Goal: Use online tool/utility: Utilize a website feature to perform a specific function

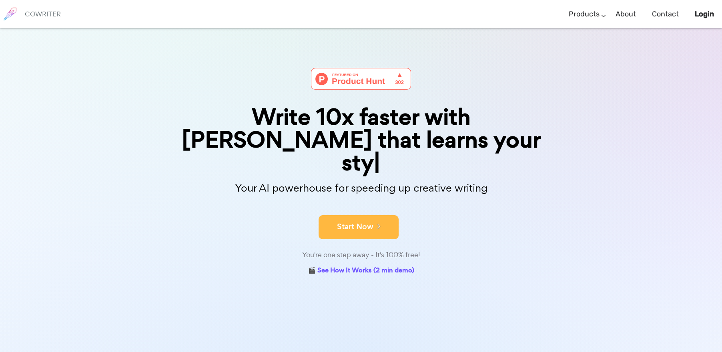
click at [363, 215] on button "Start Now" at bounding box center [358, 227] width 80 height 24
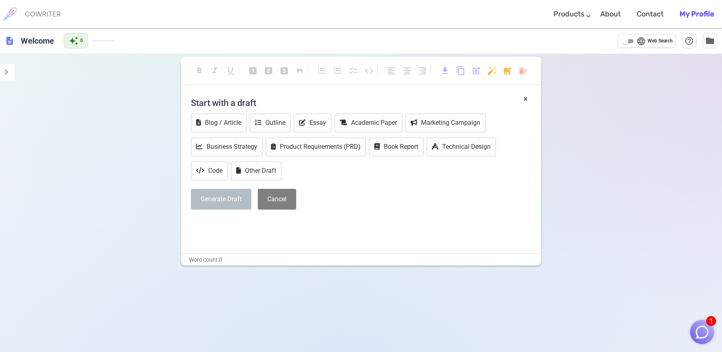
click at [226, 194] on button "Generate Draft" at bounding box center [221, 199] width 60 height 21
click at [228, 102] on h4 "Start with a draft" at bounding box center [361, 102] width 340 height 19
click at [193, 103] on h4 "Start with a draft" at bounding box center [361, 102] width 340 height 19
click at [210, 202] on button "Generate Draft" at bounding box center [221, 199] width 60 height 21
click at [204, 106] on h4 "Start with a draft" at bounding box center [361, 102] width 340 height 19
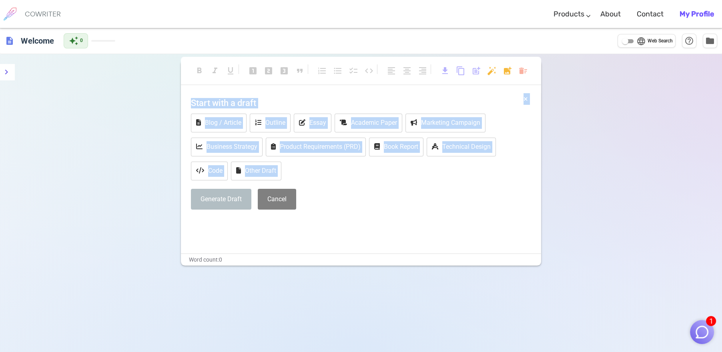
drag, startPoint x: 204, startPoint y: 106, endPoint x: 192, endPoint y: 203, distance: 97.9
click at [192, 203] on div "× Start with a draft Blog / Article Outline Essay Academic Paper Marketing Camp…" at bounding box center [361, 173] width 360 height 160
click at [210, 204] on button "Generate Draft" at bounding box center [221, 199] width 60 height 21
drag, startPoint x: 210, startPoint y: 204, endPoint x: 326, endPoint y: 225, distance: 118.8
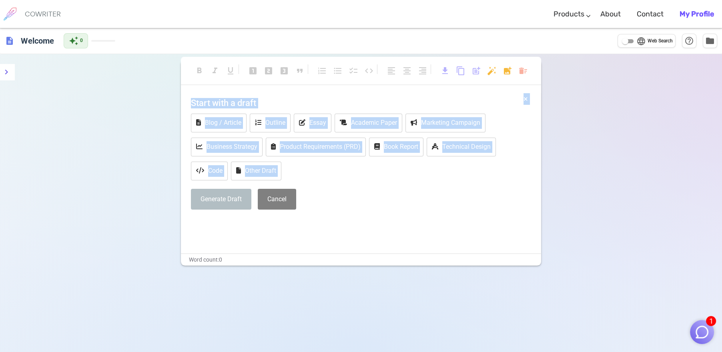
click at [326, 225] on p "﻿" at bounding box center [361, 224] width 340 height 12
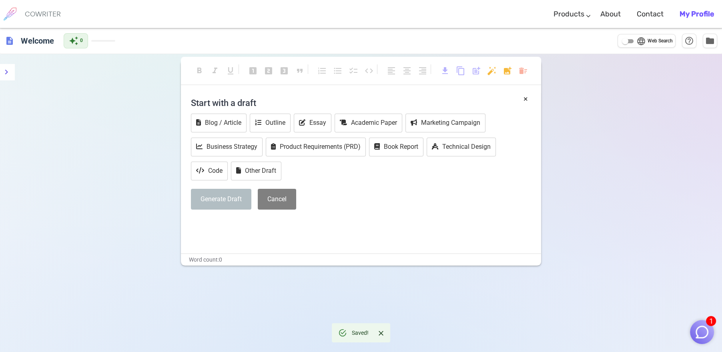
click at [203, 227] on p "﻿" at bounding box center [361, 224] width 340 height 12
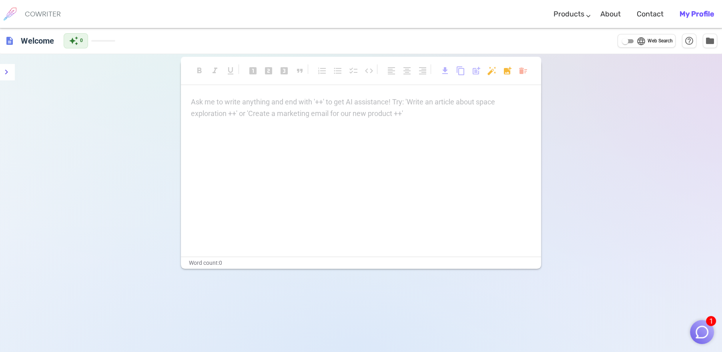
click at [198, 104] on p "Ask me to write anything and end with '++' to get AI assistance! Try: 'Write an…" at bounding box center [361, 102] width 340 height 12
click at [196, 104] on p "Ask me to write anything and end with '++' to get AI assistance! Try: 'Write an…" at bounding box center [361, 102] width 340 height 12
